Goal: Find specific page/section: Find specific page/section

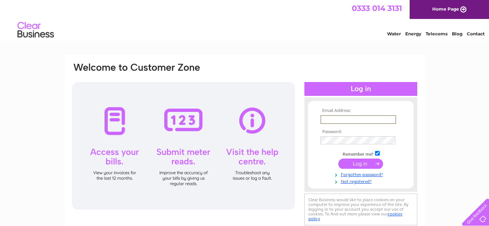
click at [326, 118] on input "text" at bounding box center [358, 119] width 76 height 9
type input "johnlathangie@btconnect.com"
click at [358, 165] on input "submit" at bounding box center [360, 163] width 45 height 10
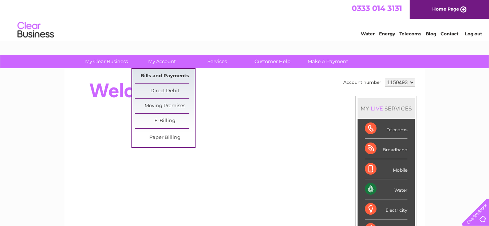
click at [165, 78] on link "Bills and Payments" at bounding box center [165, 76] width 60 height 15
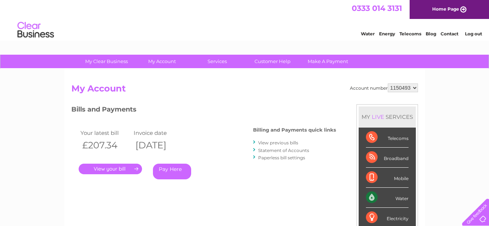
click at [107, 171] on link "." at bounding box center [110, 168] width 63 height 11
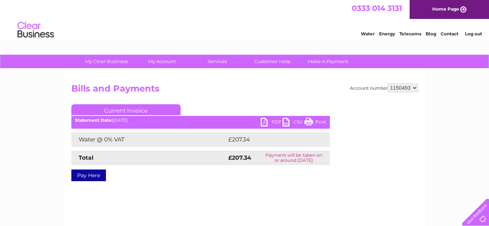
click at [318, 121] on link "Print" at bounding box center [315, 123] width 22 height 11
